Goal: Transaction & Acquisition: Purchase product/service

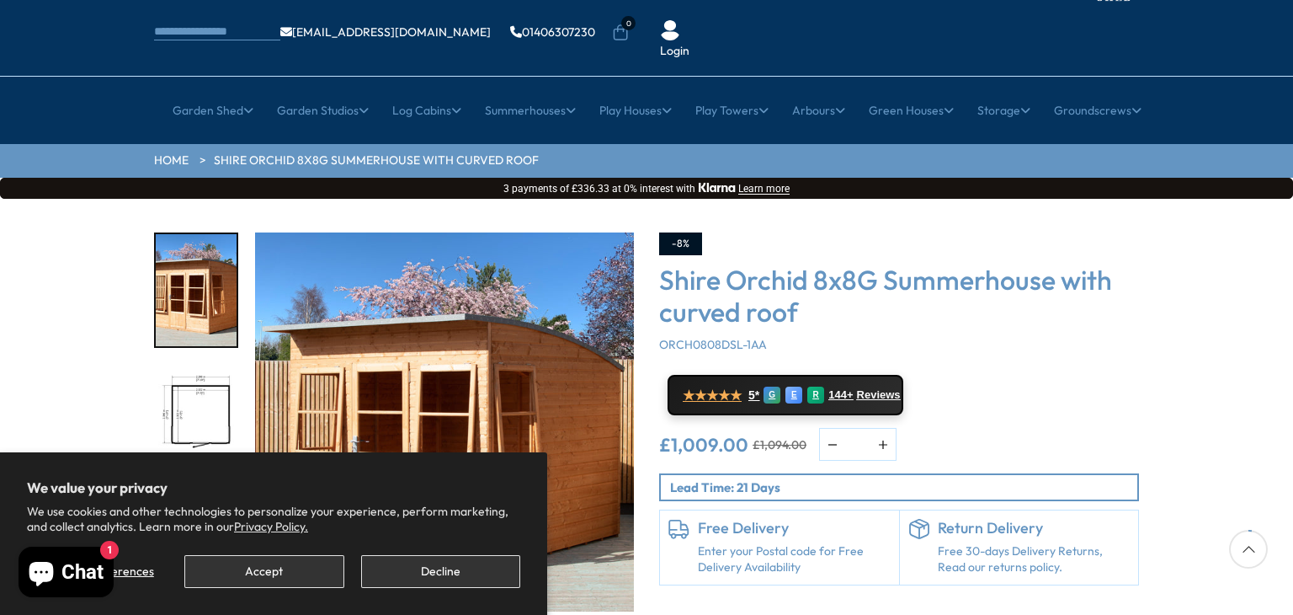
scroll to position [135, 0]
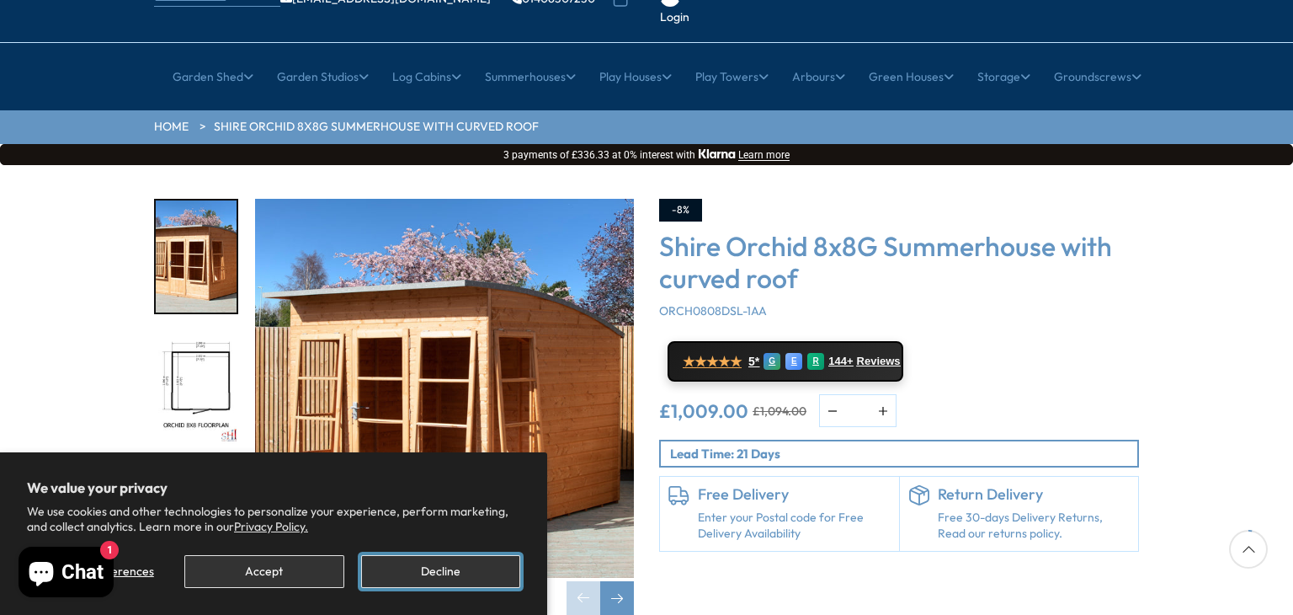
click at [451, 558] on button "Decline" at bounding box center [440, 571] width 159 height 33
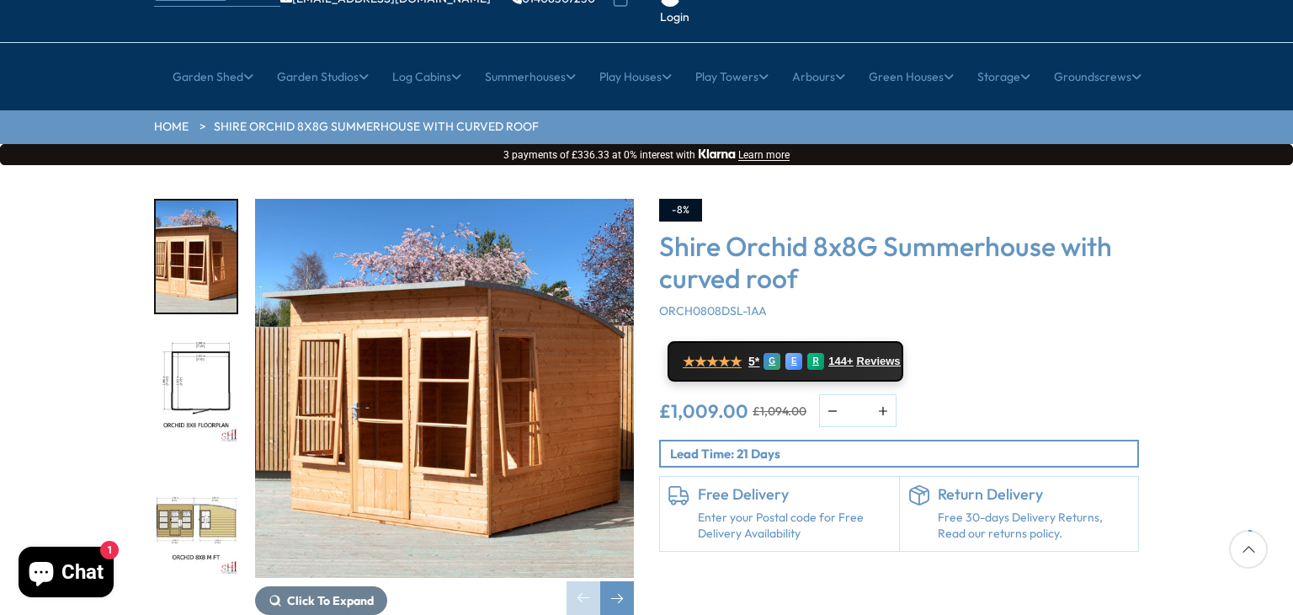
click at [547, 448] on img "1 / 11" at bounding box center [444, 388] width 379 height 379
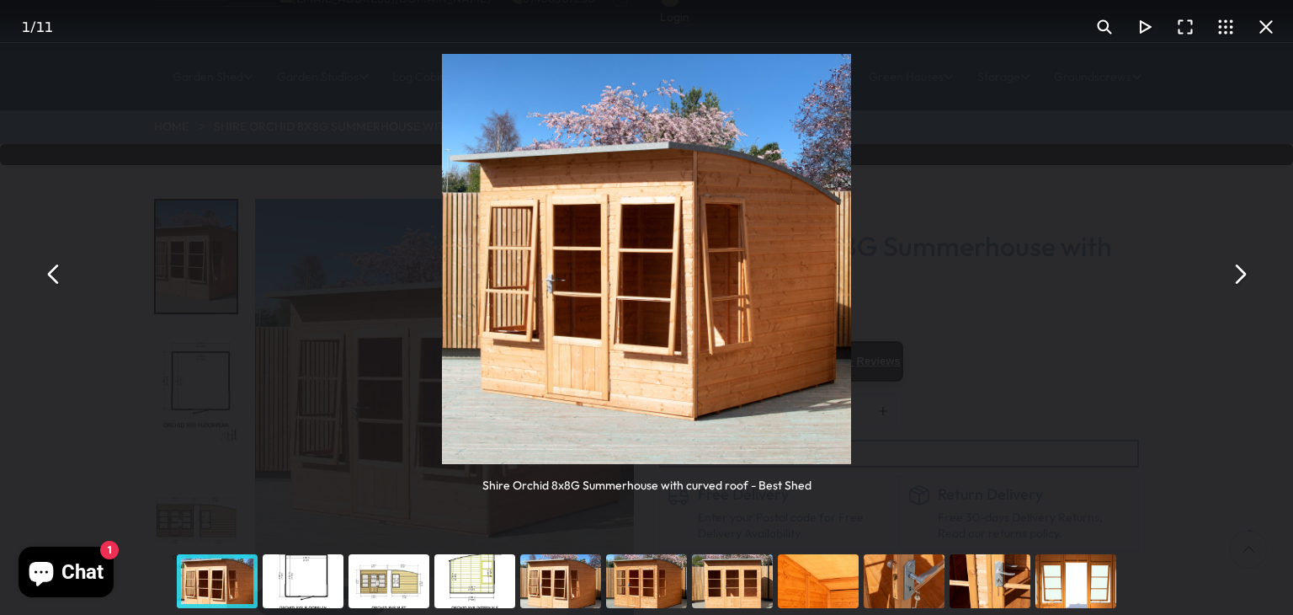
click at [1249, 263] on button "You can close this modal content with the ESC key" at bounding box center [1239, 273] width 40 height 40
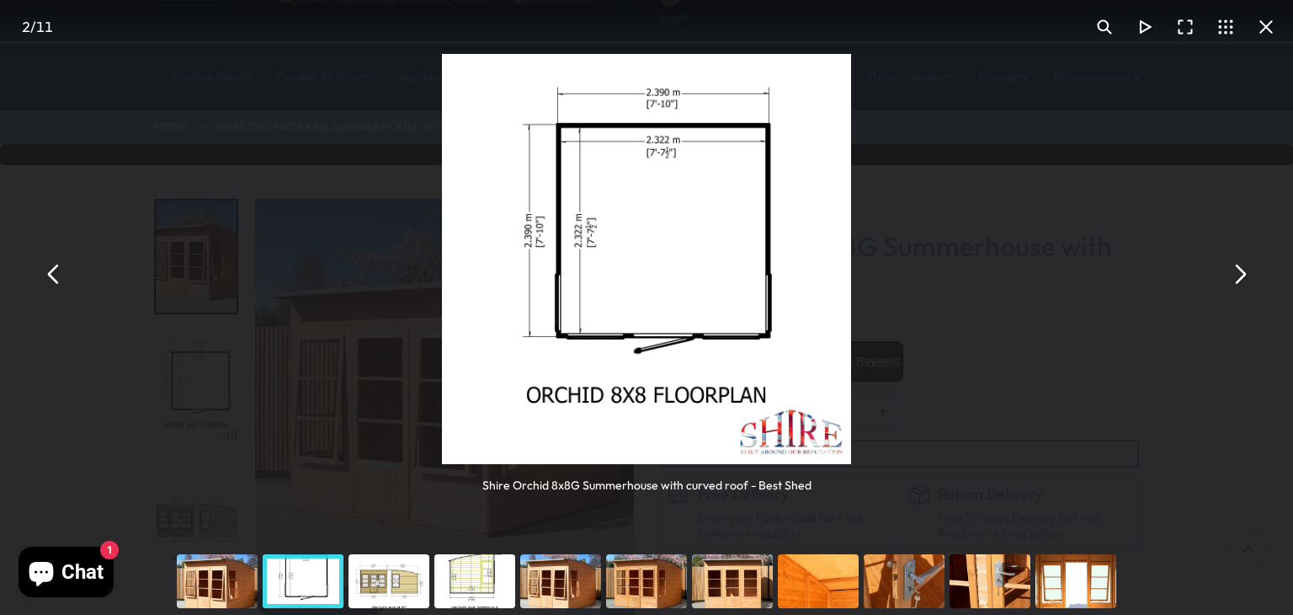
click at [1250, 261] on button "You can close this modal content with the ESC key" at bounding box center [1239, 273] width 40 height 40
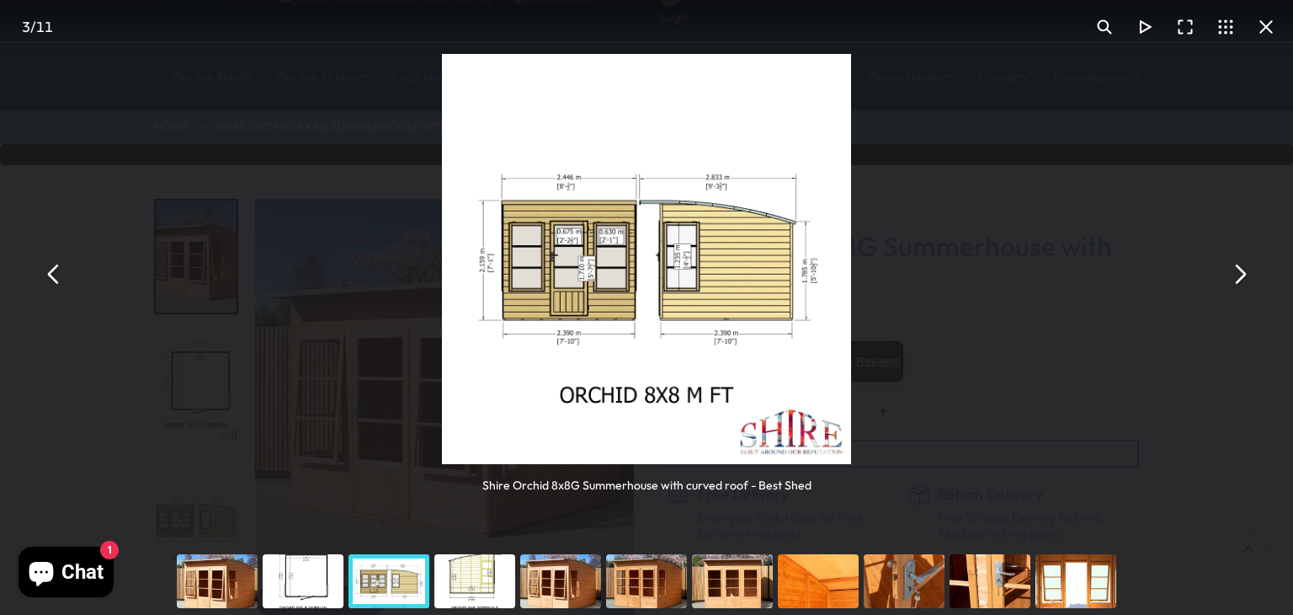
click at [1250, 252] on div "Shire Orchid 8x8G Summerhouse with curved roof - Best Shed" at bounding box center [646, 273] width 1293 height 547
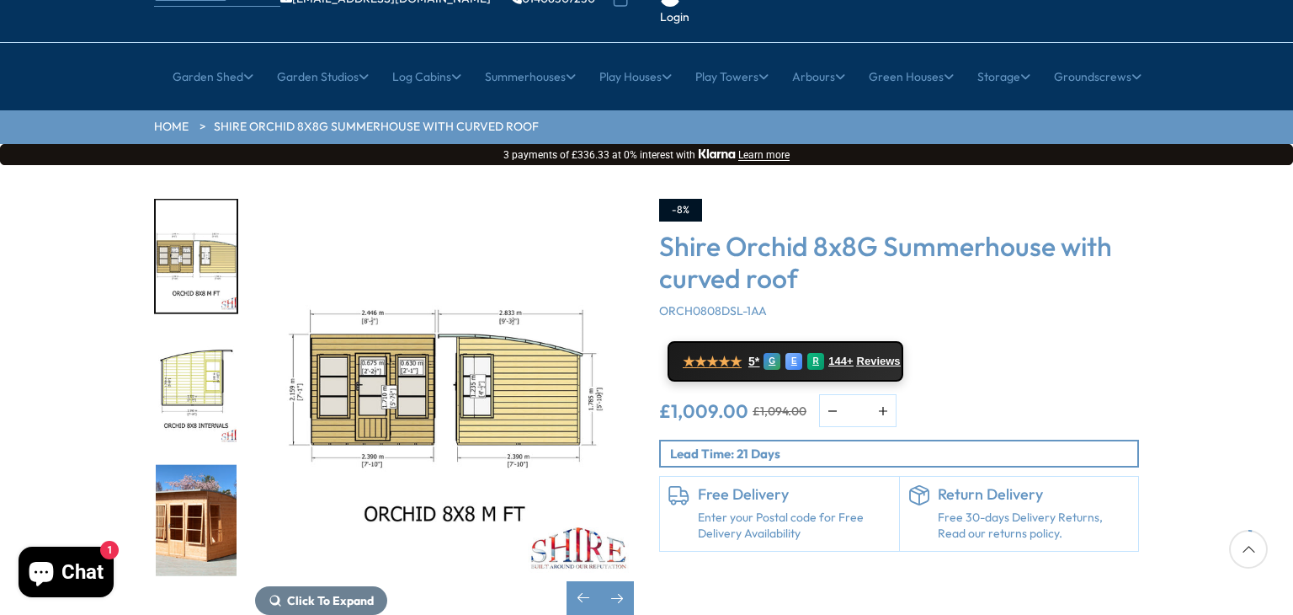
click at [1250, 252] on div "Click To Expand Click To Expand Click To Expand Click To Expand Click To Expand…" at bounding box center [646, 419] width 1293 height 509
